Goal: Task Accomplishment & Management: Use online tool/utility

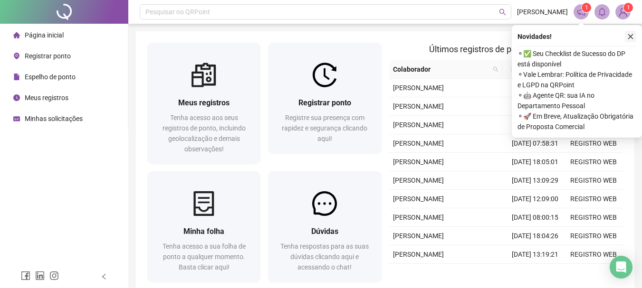
click at [633, 39] on icon "close" at bounding box center [630, 36] width 7 height 7
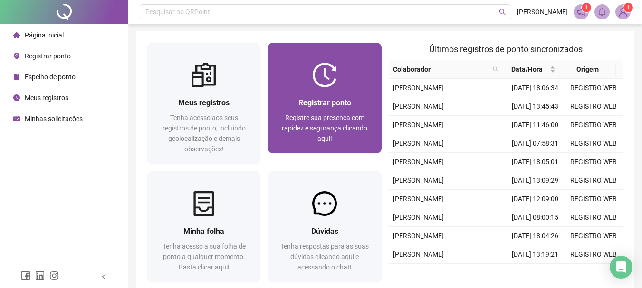
click at [350, 102] on span "Registrar ponto" at bounding box center [324, 102] width 53 height 9
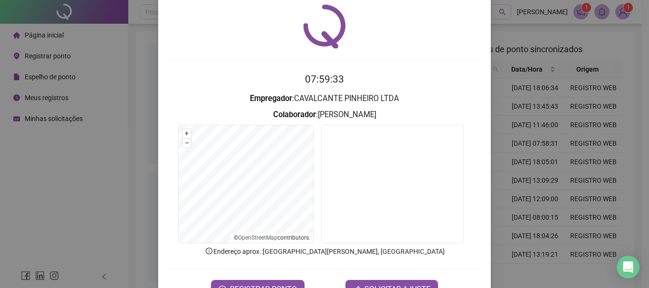
scroll to position [62, 0]
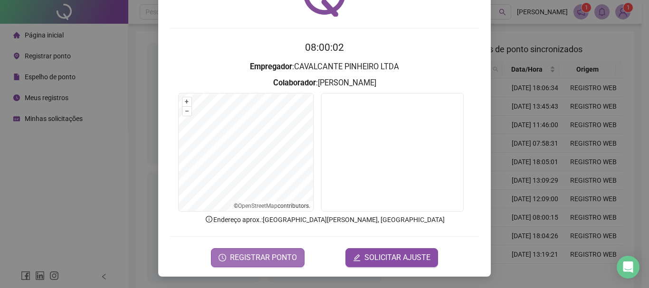
click at [252, 257] on span "REGISTRAR PONTO" at bounding box center [263, 257] width 67 height 11
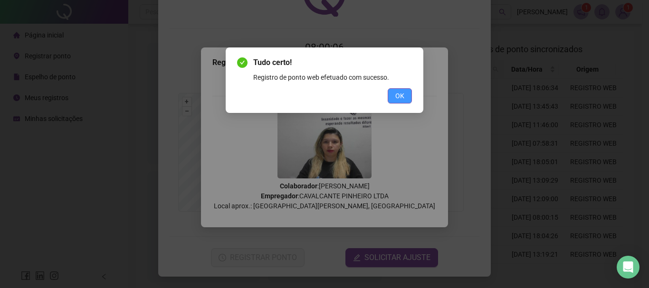
click at [397, 96] on span "OK" at bounding box center [399, 96] width 9 height 10
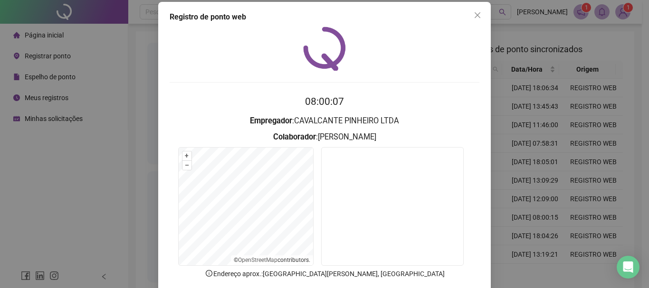
scroll to position [0, 0]
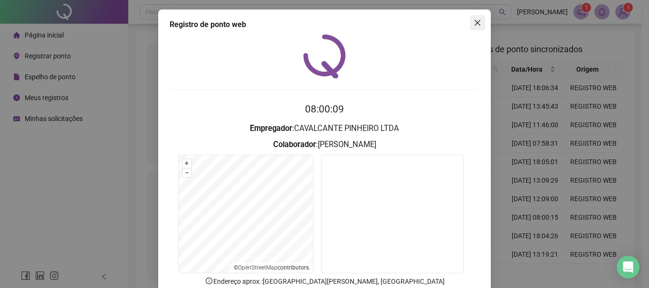
click at [475, 22] on icon "close" at bounding box center [478, 23] width 6 height 6
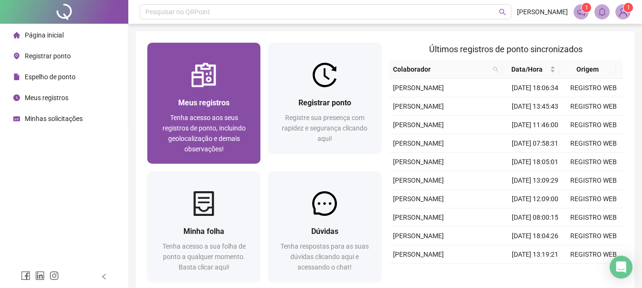
click at [221, 106] on span "Meus registros" at bounding box center [203, 102] width 51 height 9
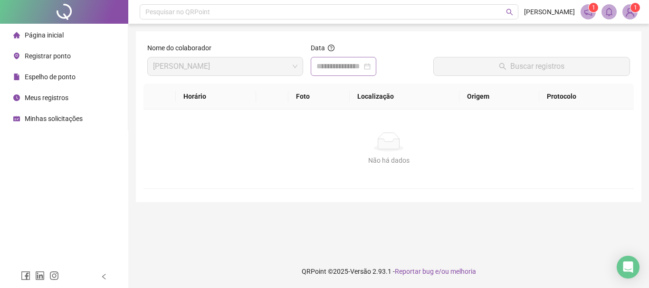
click at [371, 62] on div at bounding box center [343, 66] width 54 height 11
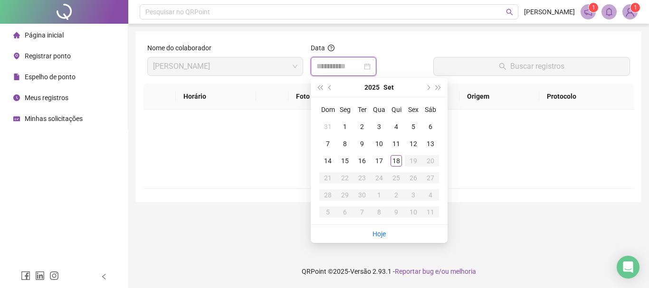
type input "**********"
click at [397, 160] on div "18" at bounding box center [396, 160] width 11 height 11
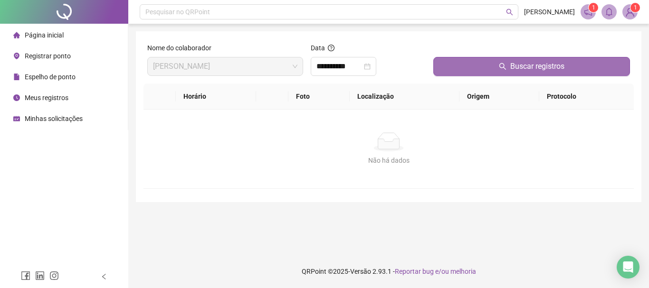
click at [522, 66] on span "Buscar registros" at bounding box center [537, 66] width 54 height 11
